Goal: Information Seeking & Learning: Learn about a topic

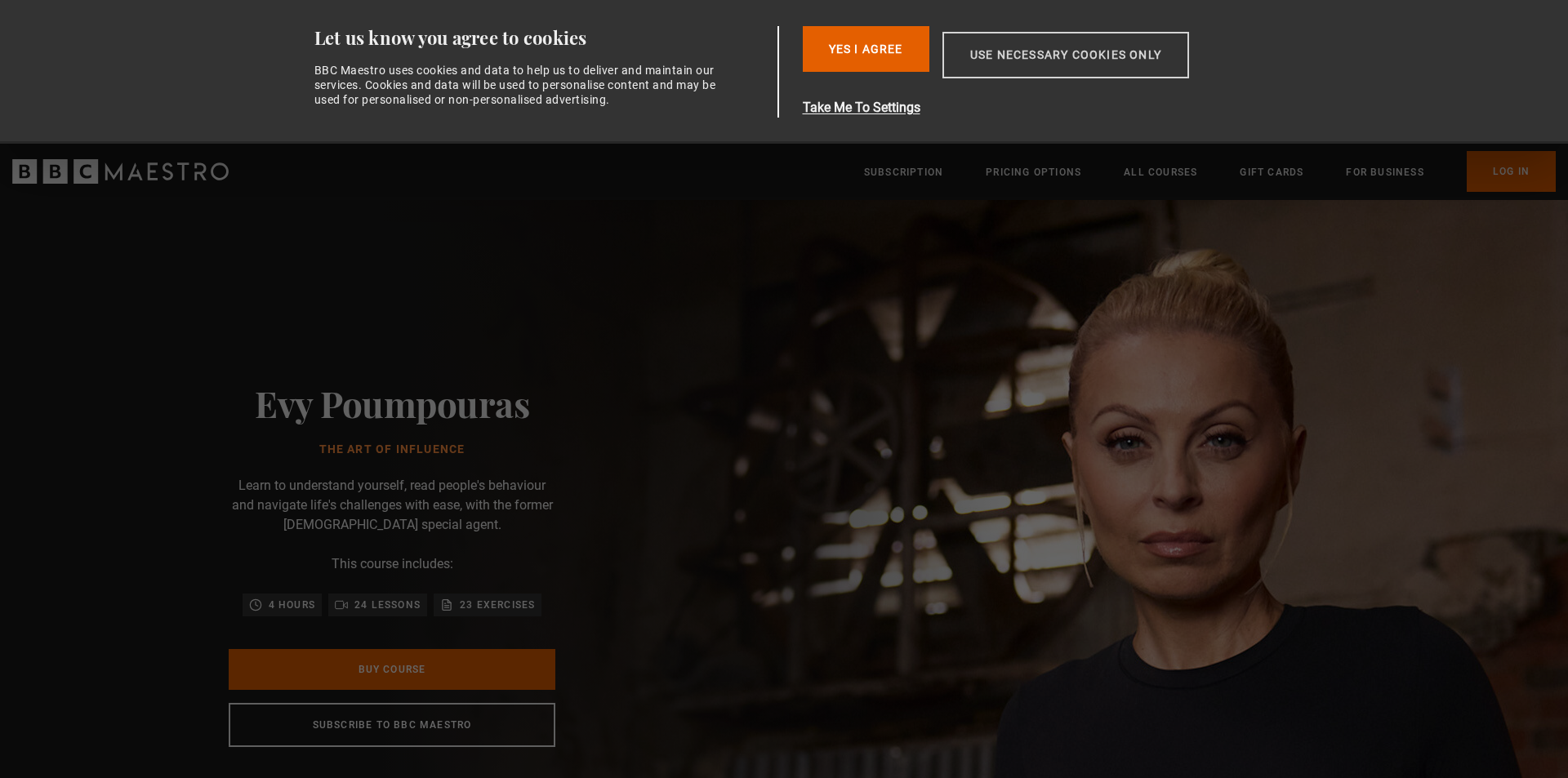
click at [1020, 66] on button "Use necessary cookies only" at bounding box center [1066, 55] width 247 height 47
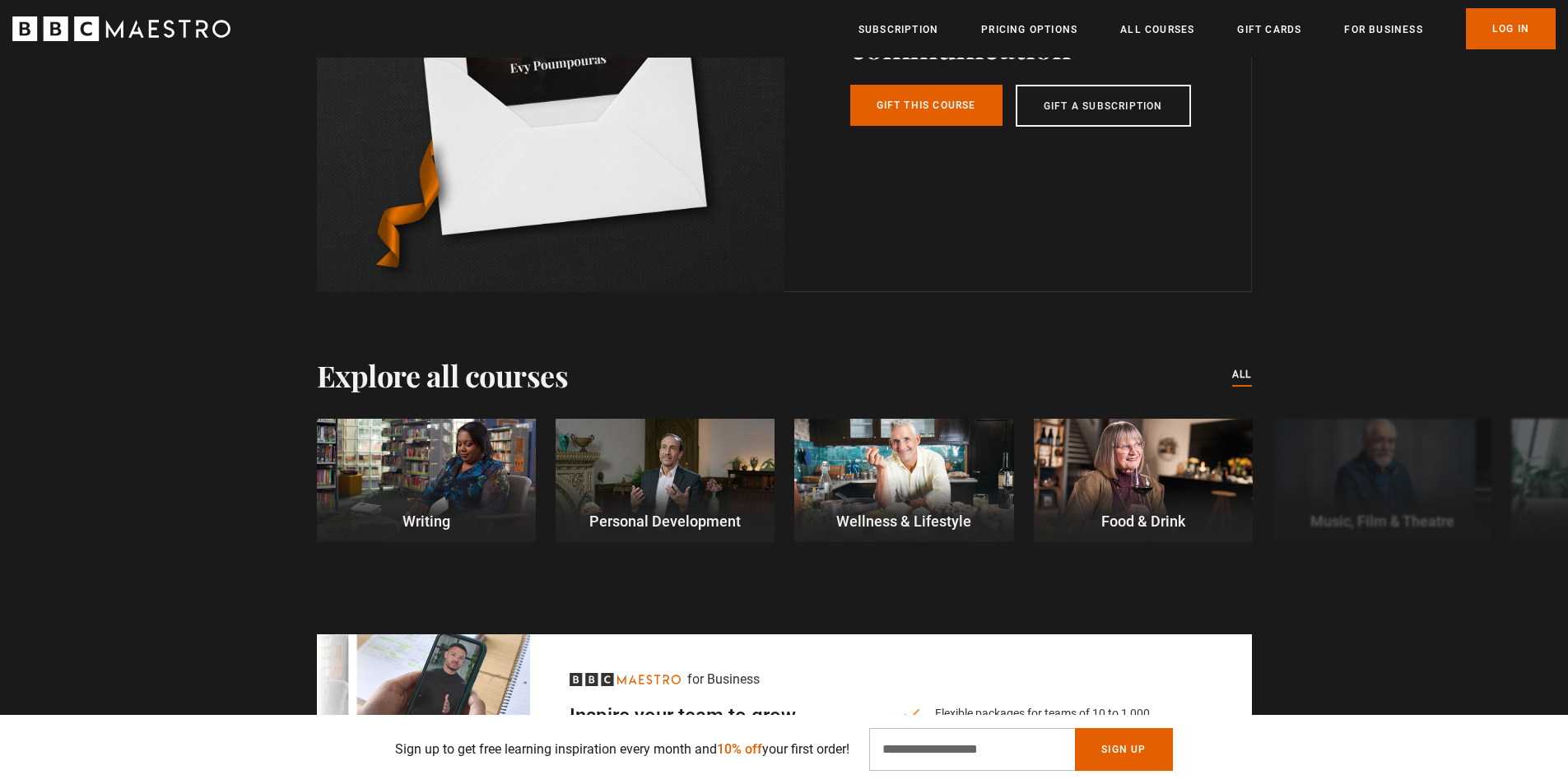
scroll to position [4937, 0]
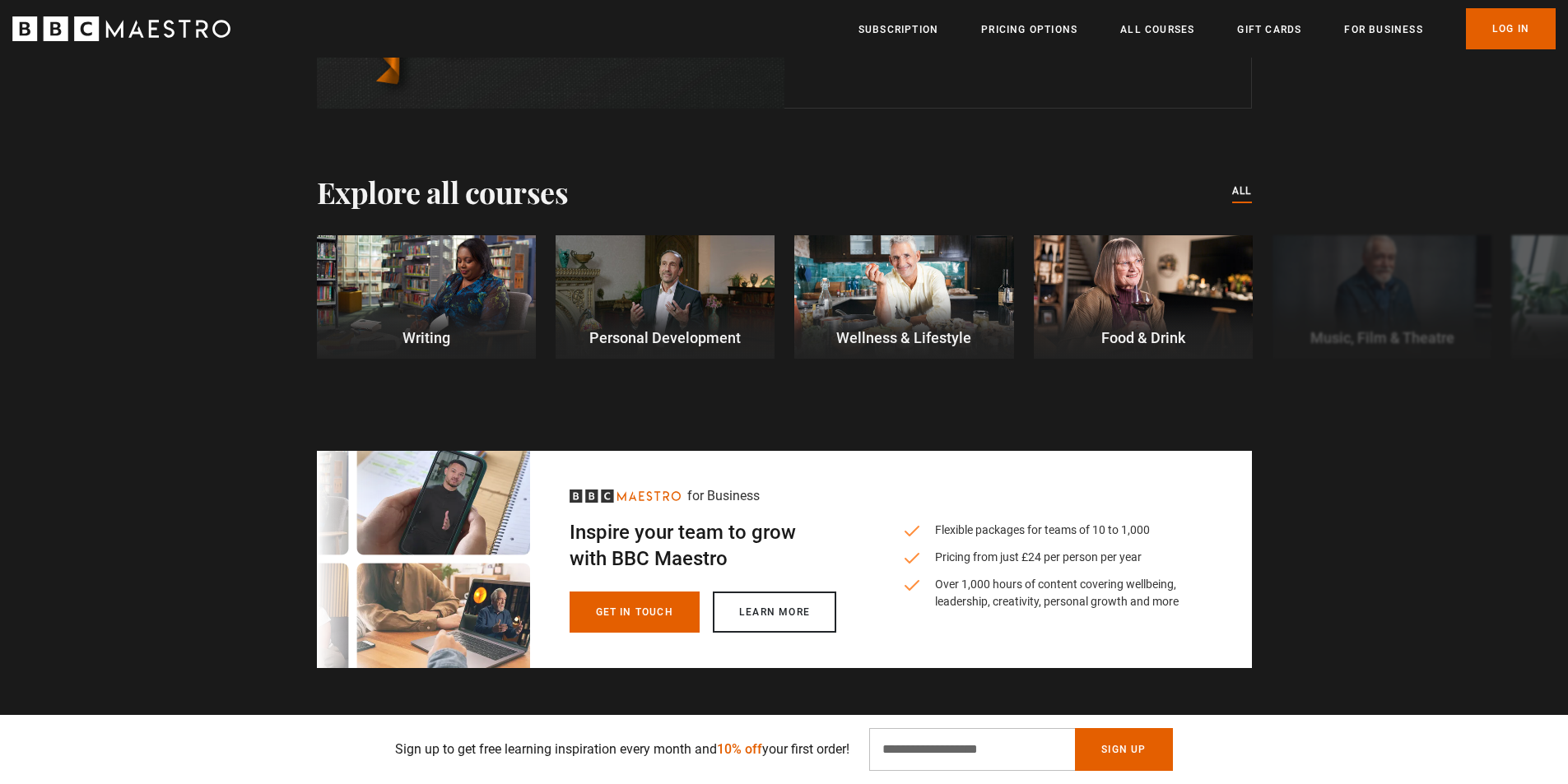
click at [210, 25] on icon "BBC Maestro" at bounding box center [122, 28] width 218 height 24
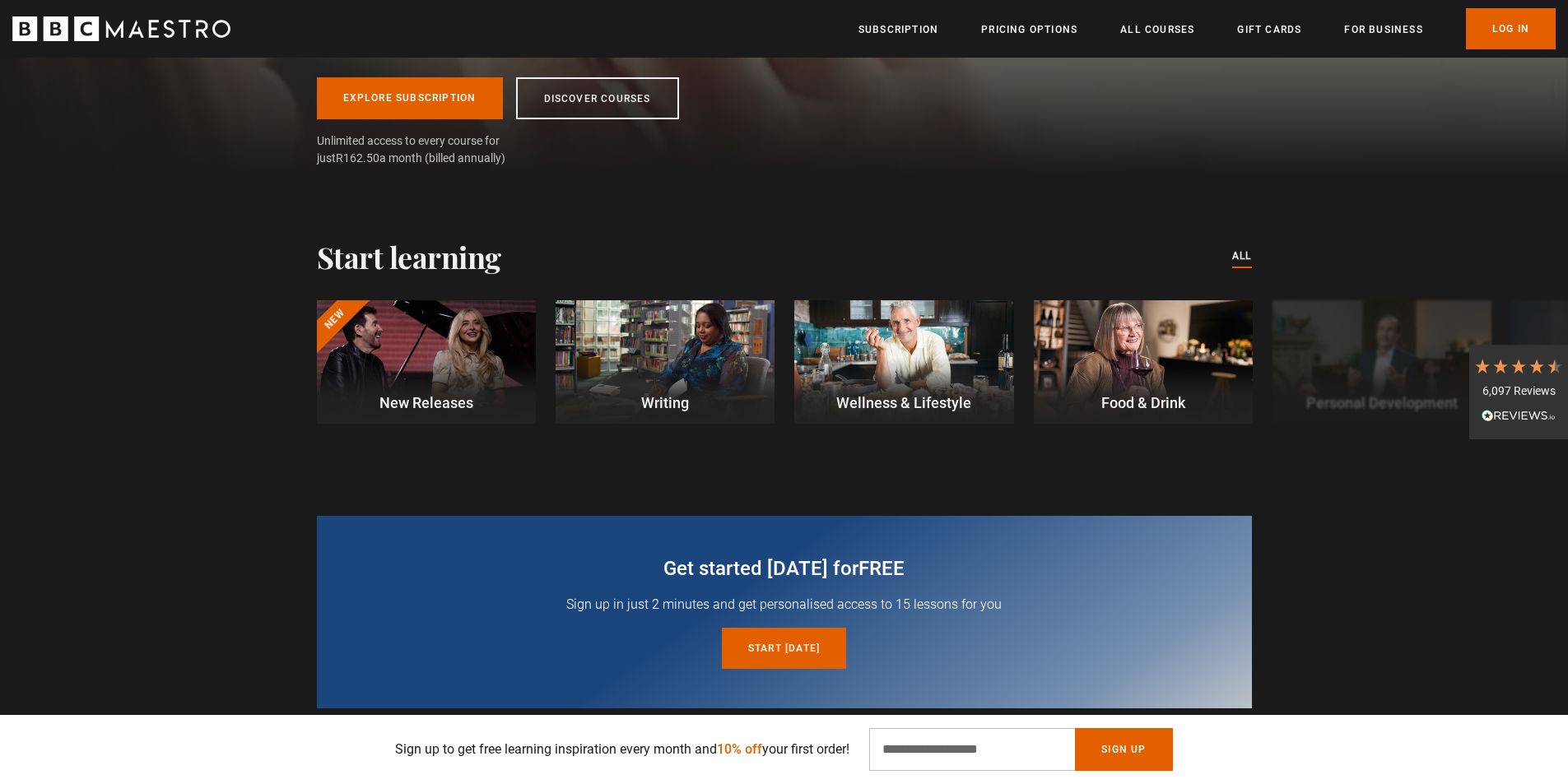
scroll to position [329, 0]
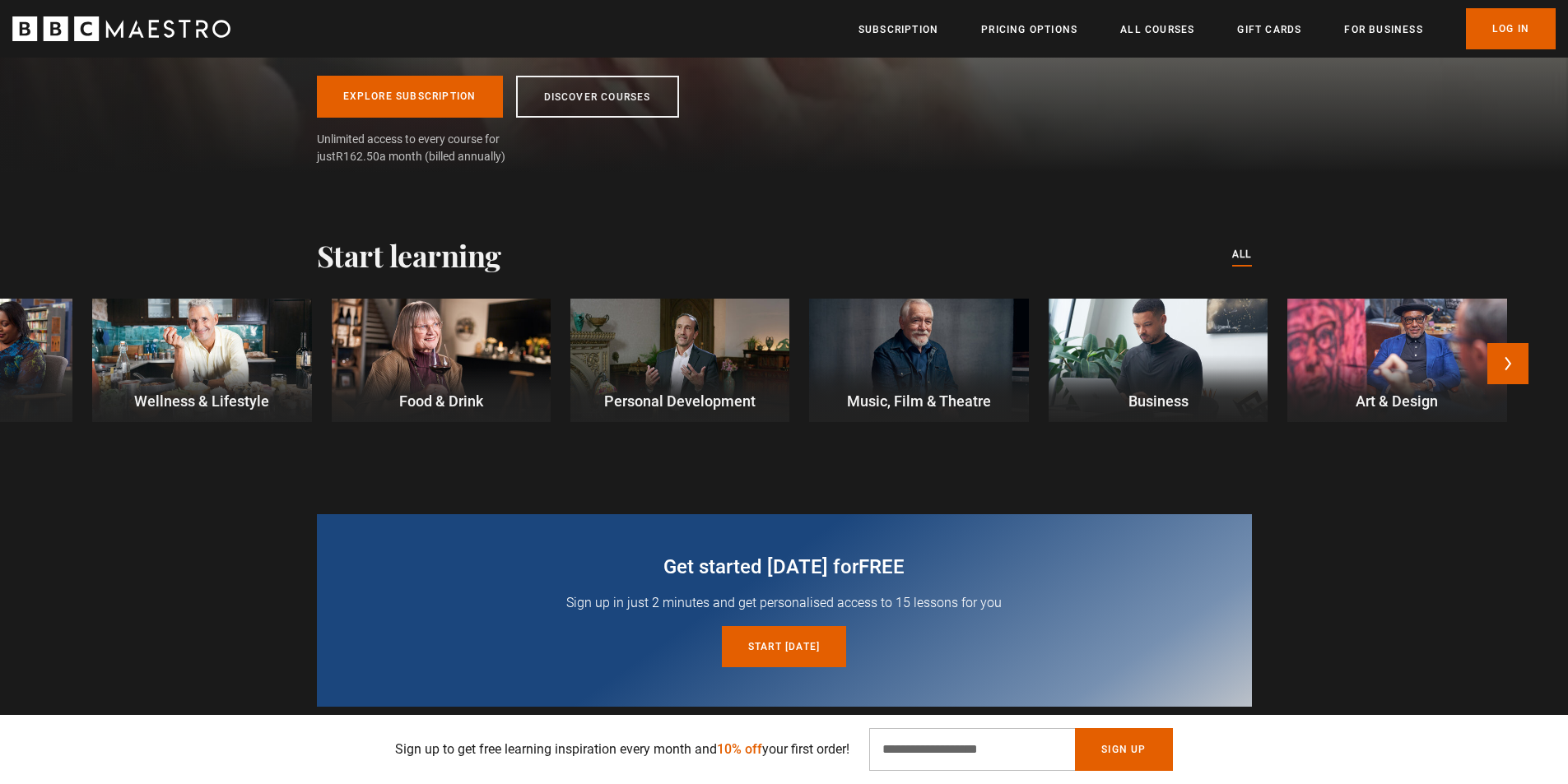
drag, startPoint x: 1109, startPoint y: 368, endPoint x: 199, endPoint y: 327, distance: 910.9
click at [331, 334] on div at bounding box center [440, 360] width 219 height 123
click at [331, 328] on div at bounding box center [440, 360] width 219 height 123
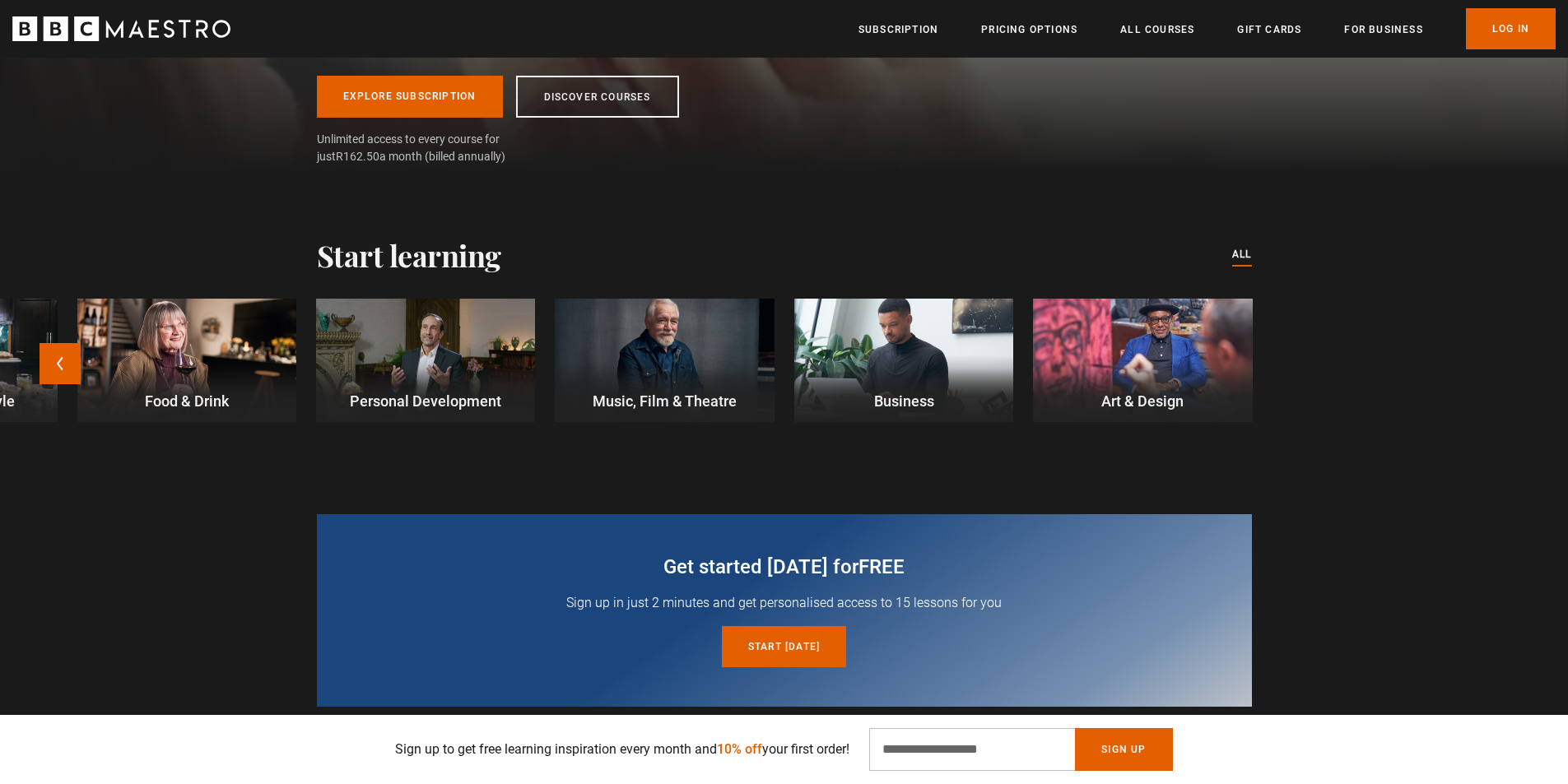
click at [1127, 341] on div at bounding box center [1142, 360] width 219 height 123
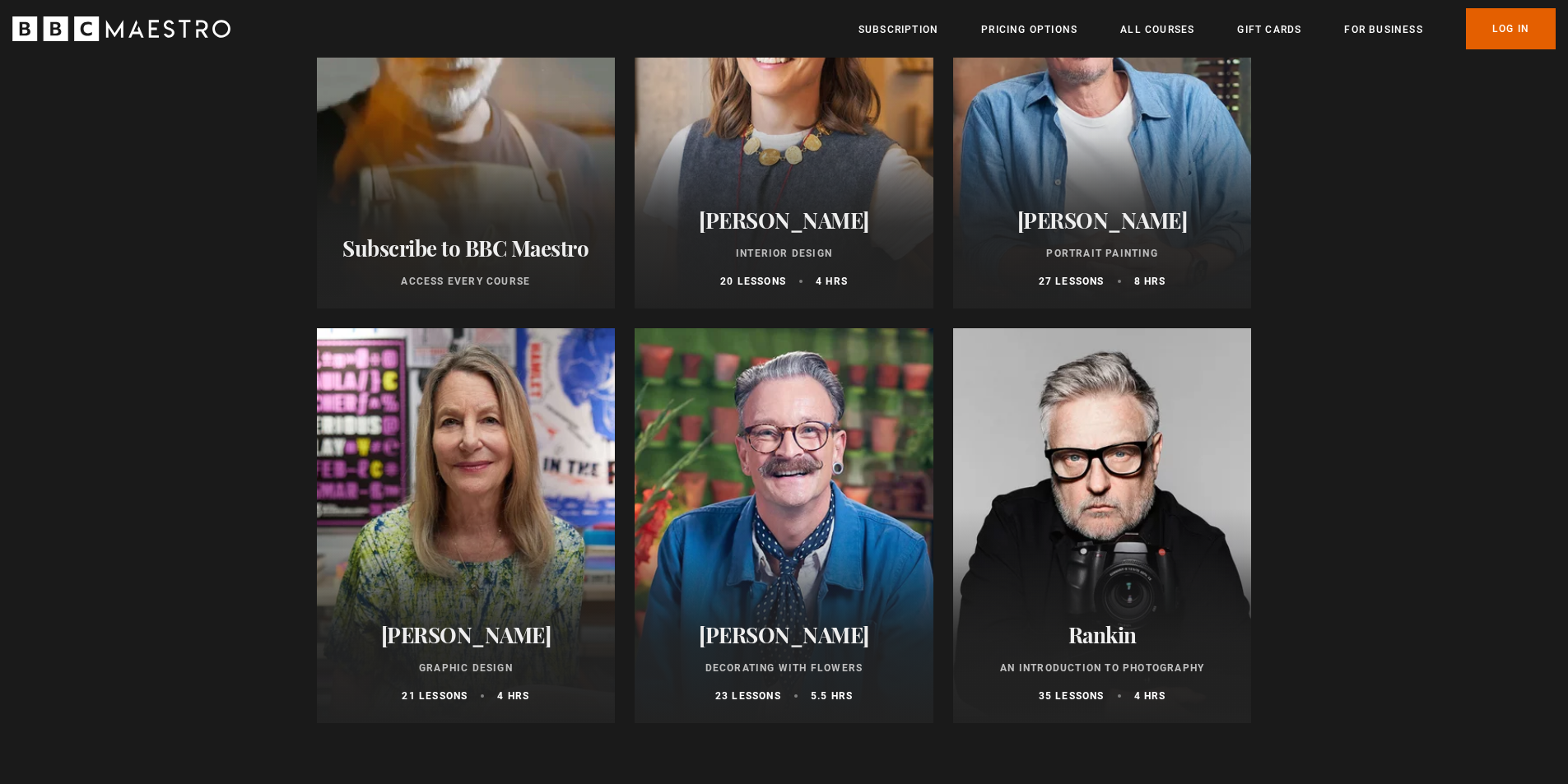
scroll to position [526, 0]
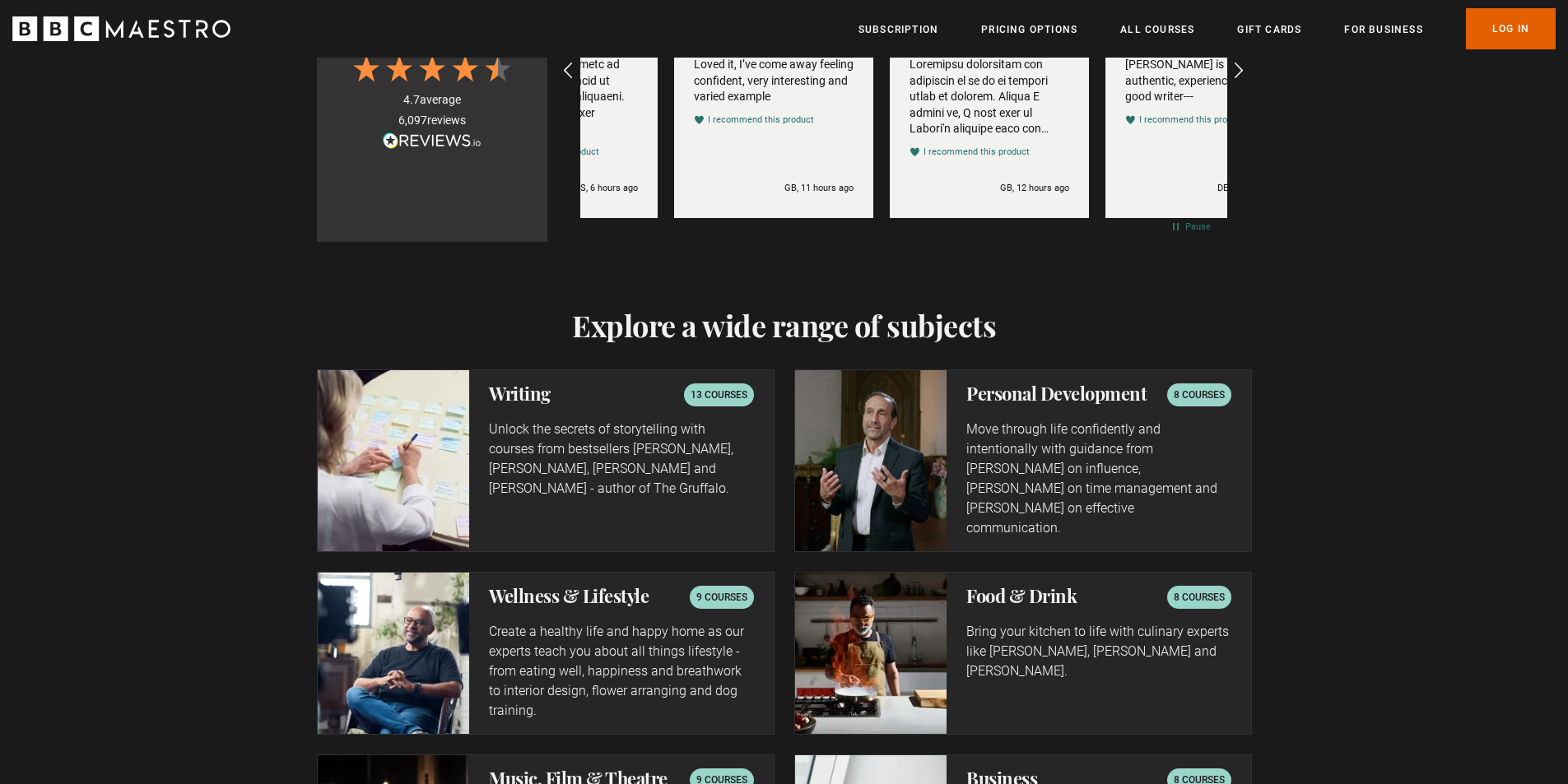
scroll to position [2798, 0]
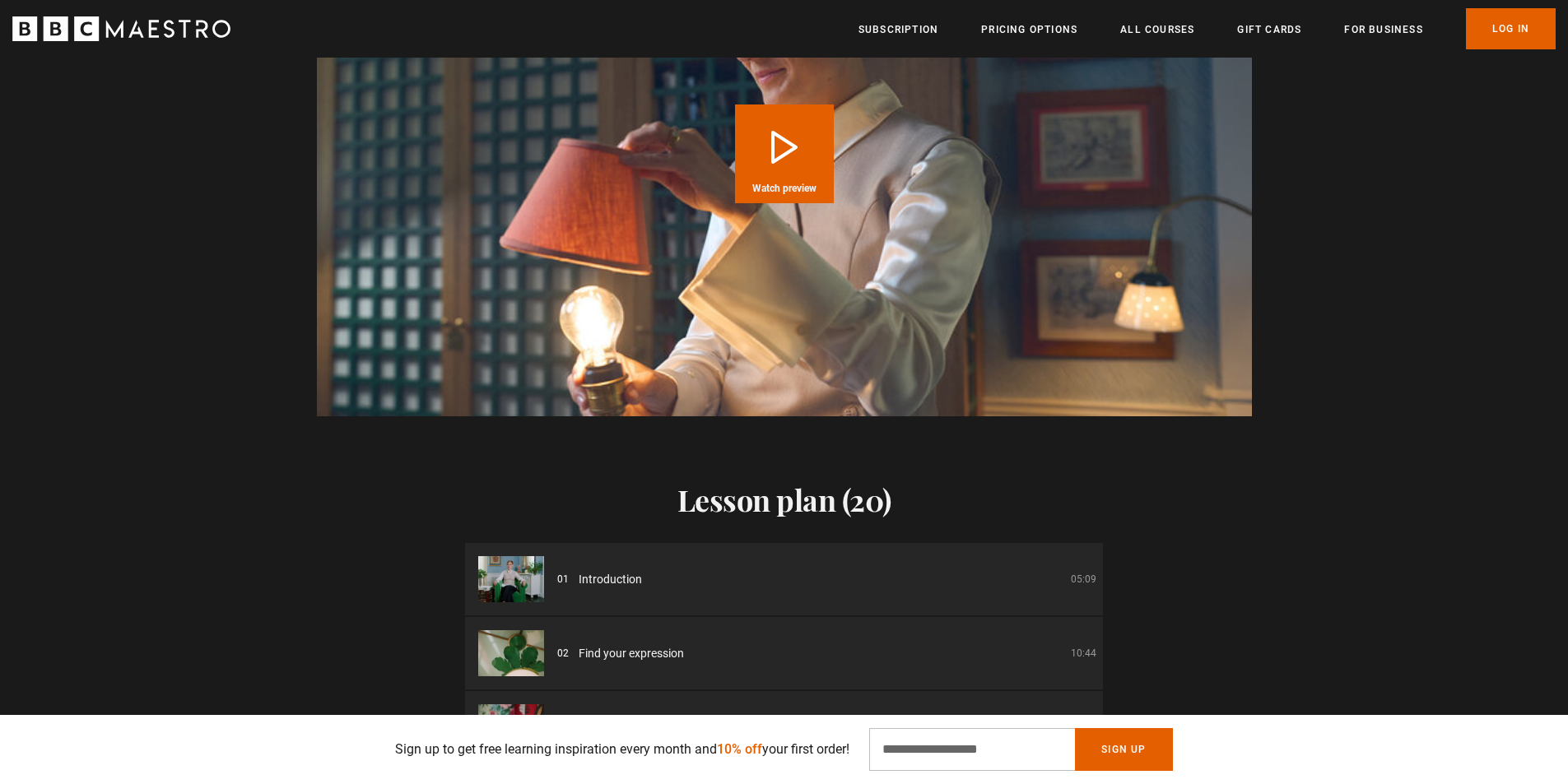
scroll to position [1975, 0]
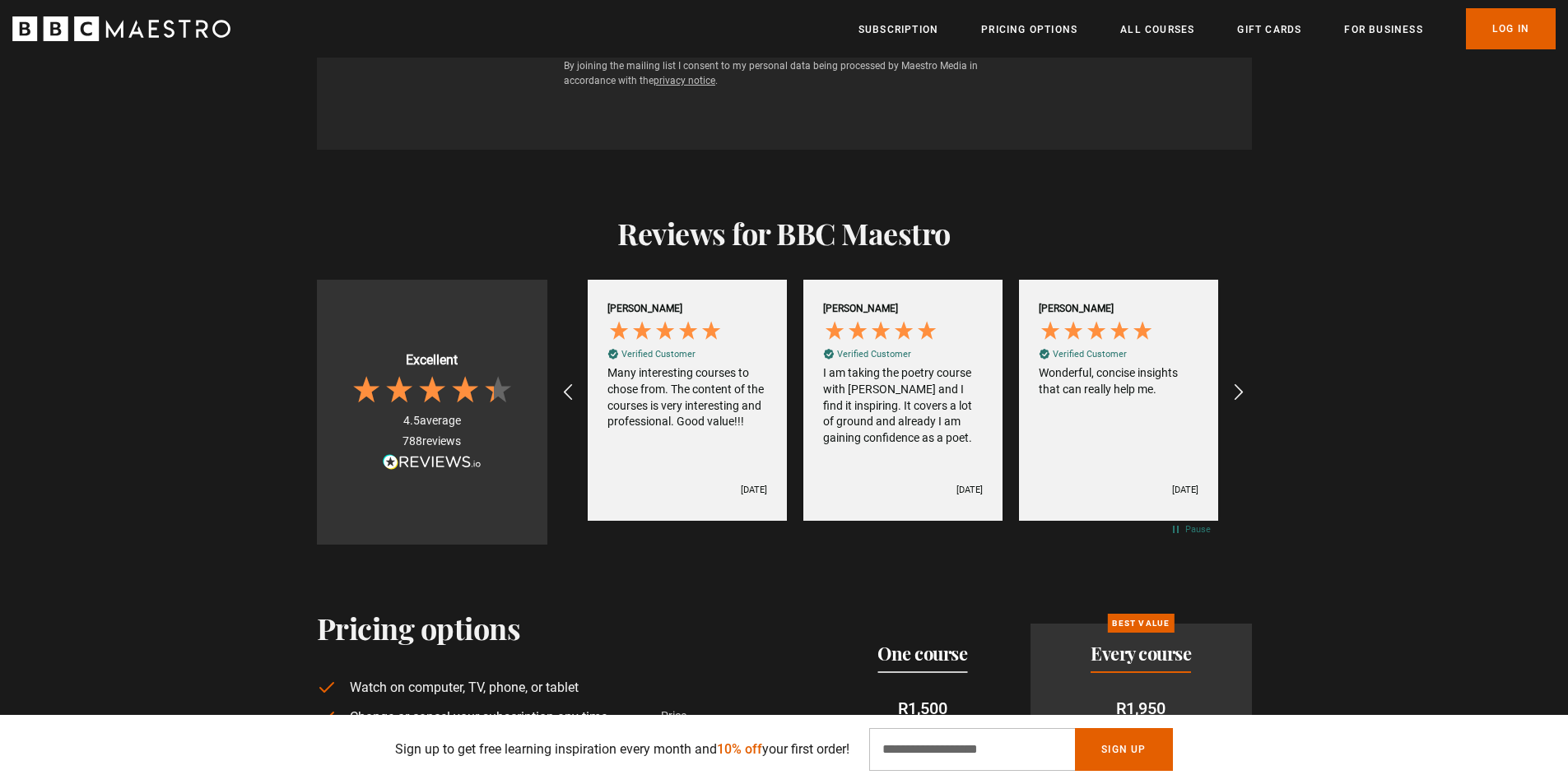
scroll to position [3374, 0]
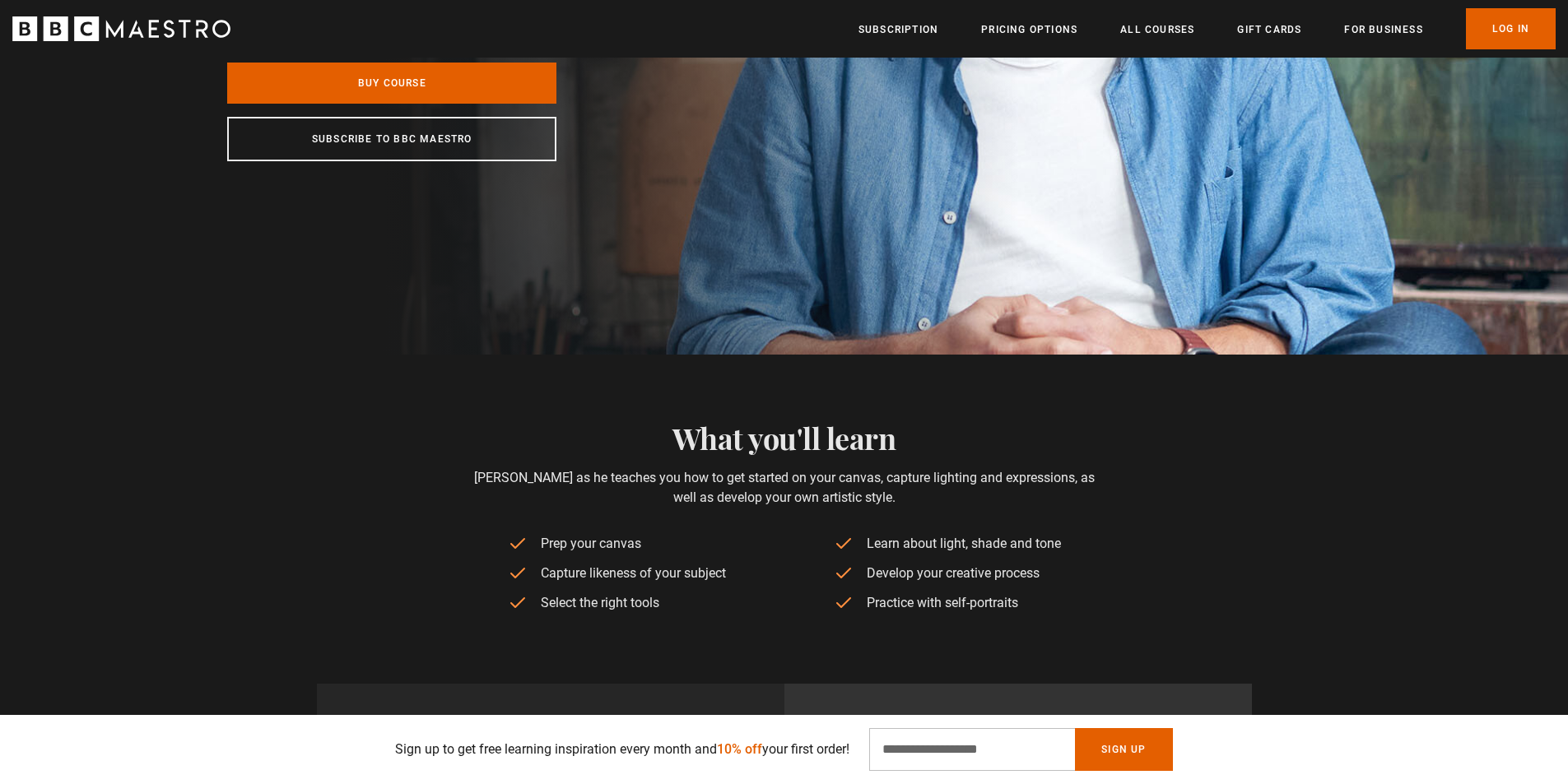
scroll to position [494, 0]
